Goal: Share content: Share content

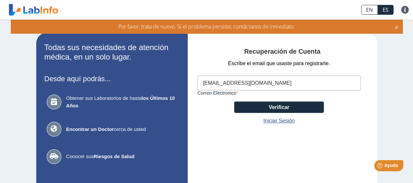
click at [275, 105] on button "Verificar" at bounding box center [279, 106] width 90 height 11
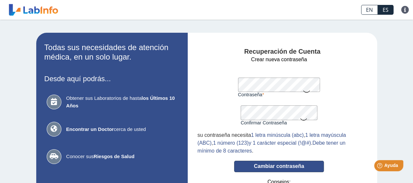
click at [276, 167] on button "Cambiar contraseña" at bounding box center [279, 165] width 90 height 11
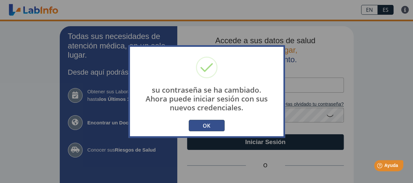
type input "[EMAIL_ADDRESS][DOMAIN_NAME]"
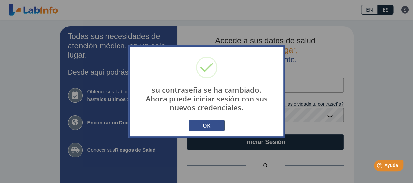
click at [199, 124] on button "OK" at bounding box center [207, 125] width 36 height 11
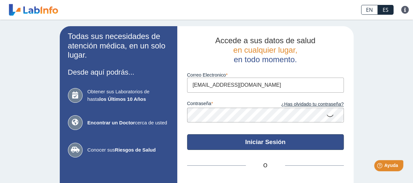
click at [263, 142] on button "Iniciar Sesión" at bounding box center [265, 142] width 157 height 16
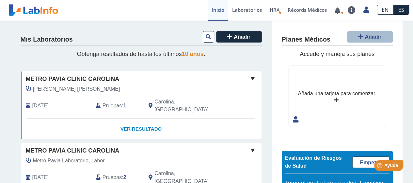
click at [132, 121] on link "Ver Resultado" at bounding box center [141, 129] width 241 height 21
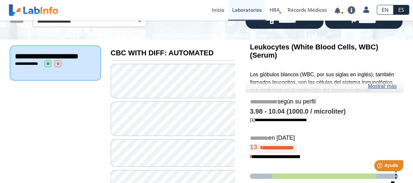
scroll to position [36, 0]
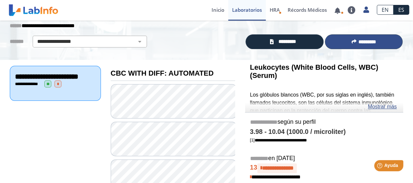
click at [364, 42] on span "*********" at bounding box center [367, 41] width 18 height 5
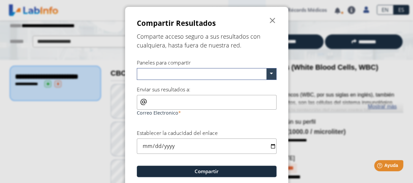
click at [247, 71] on input "text" at bounding box center [202, 74] width 127 height 9
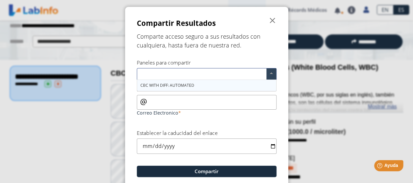
click at [200, 87] on div "CBC WITH DIFF: AUTOMATED" at bounding box center [206, 85] width 139 height 11
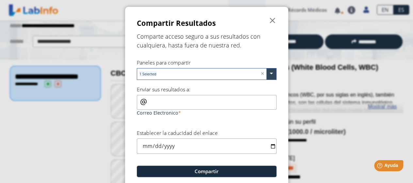
click at [183, 104] on input "Correo Electronico" at bounding box center [207, 102] width 140 height 15
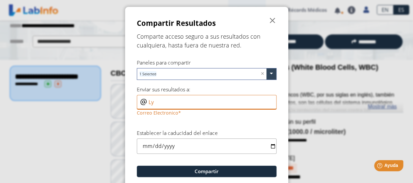
type input "L"
paste input "[EMAIL_ADDRESS][DOMAIN_NAME]"
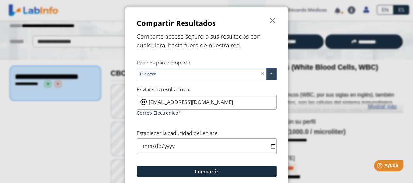
type input "[EMAIL_ADDRESS][DOMAIN_NAME]"
click at [268, 147] on input "date" at bounding box center [207, 145] width 140 height 15
type input "[DATE]"
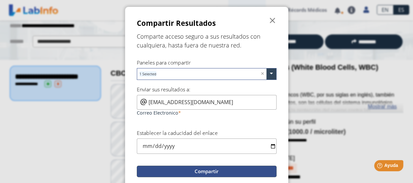
click at [212, 171] on button "Compartir" at bounding box center [207, 170] width 140 height 11
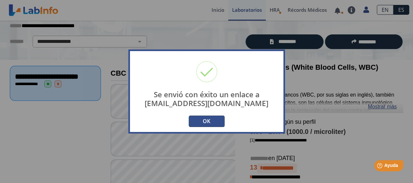
click at [209, 119] on button "OK" at bounding box center [207, 120] width 36 height 11
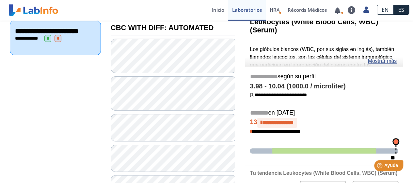
scroll to position [0, 0]
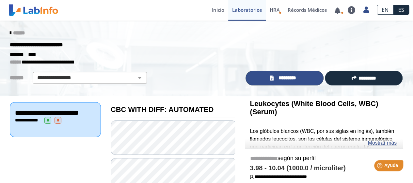
click at [290, 78] on span "*********" at bounding box center [287, 78] width 24 height 8
